Goal: Transaction & Acquisition: Purchase product/service

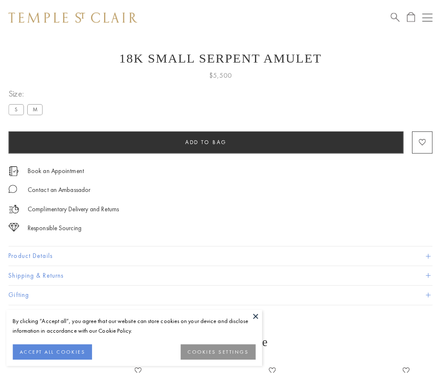
scroll to position [18, 0]
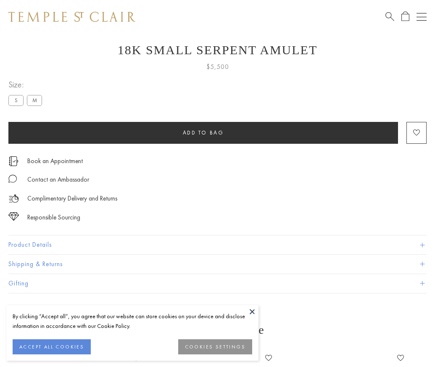
click at [203, 132] on span "Add to bag" at bounding box center [203, 132] width 41 height 7
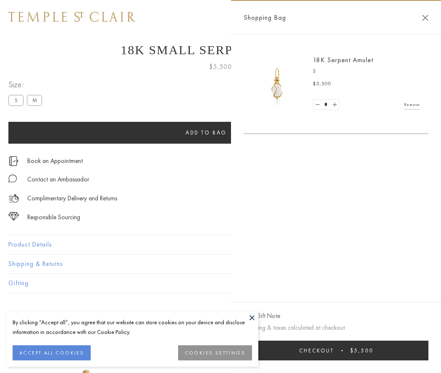
click at [342, 350] on button "Checkout $5,500" at bounding box center [336, 351] width 185 height 20
